Goal: Information Seeking & Learning: Check status

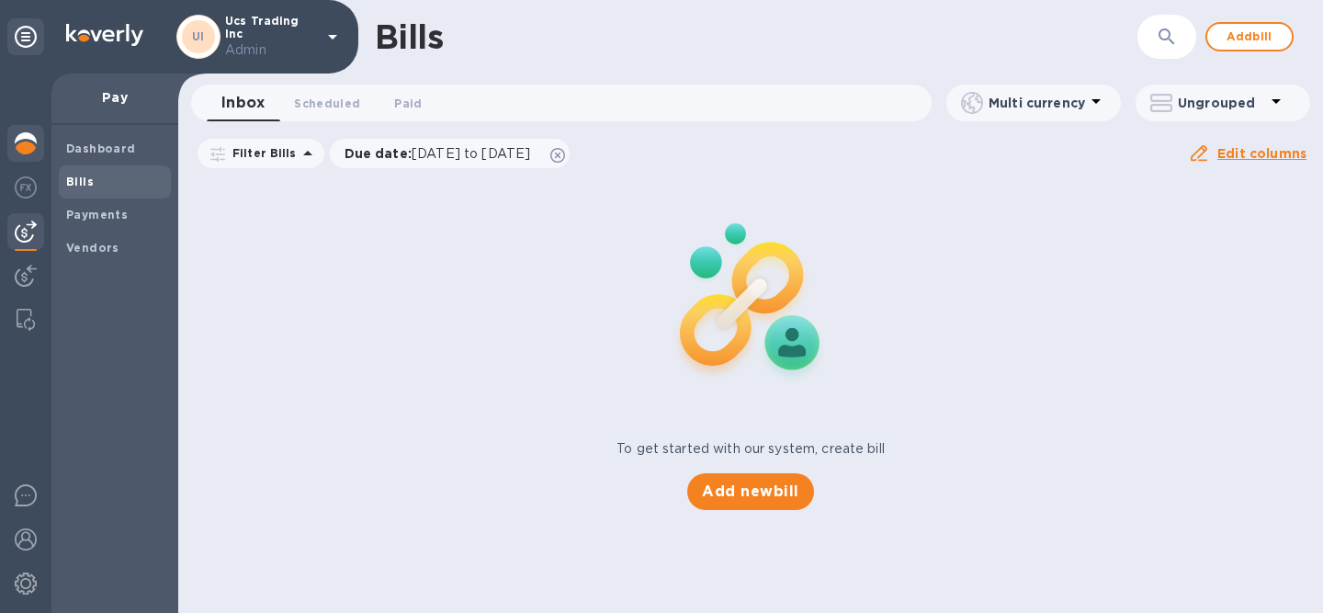
click at [29, 144] on img at bounding box center [26, 143] width 22 height 22
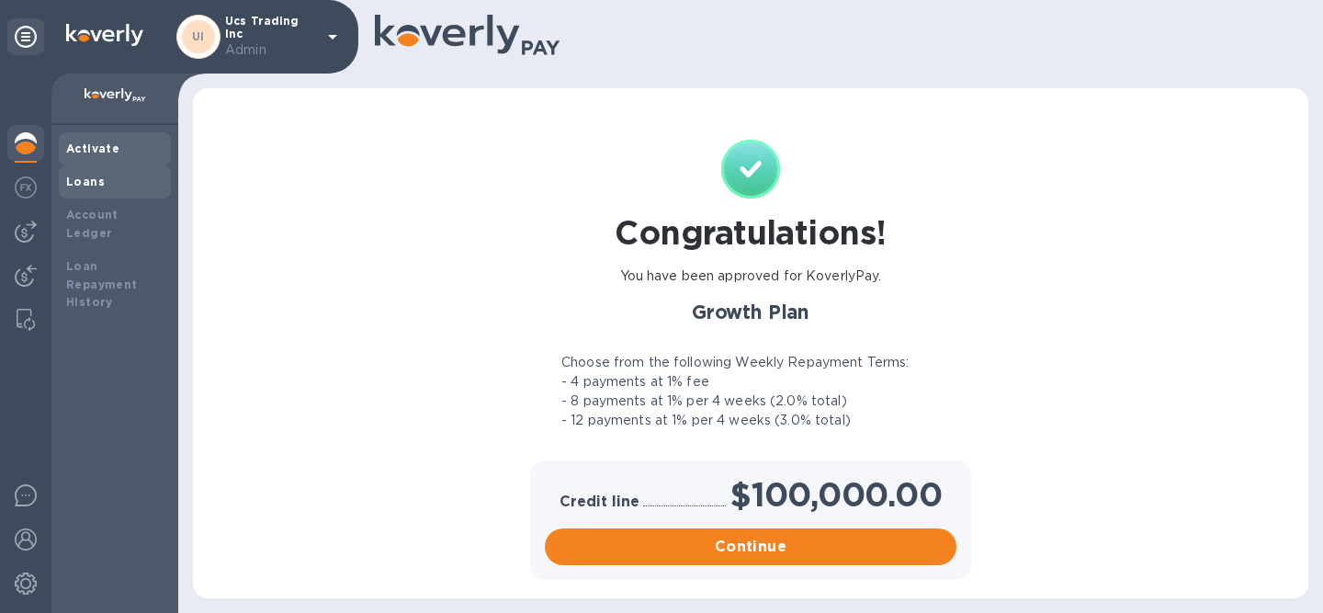
click at [127, 185] on div "Loans" at bounding box center [114, 182] width 97 height 18
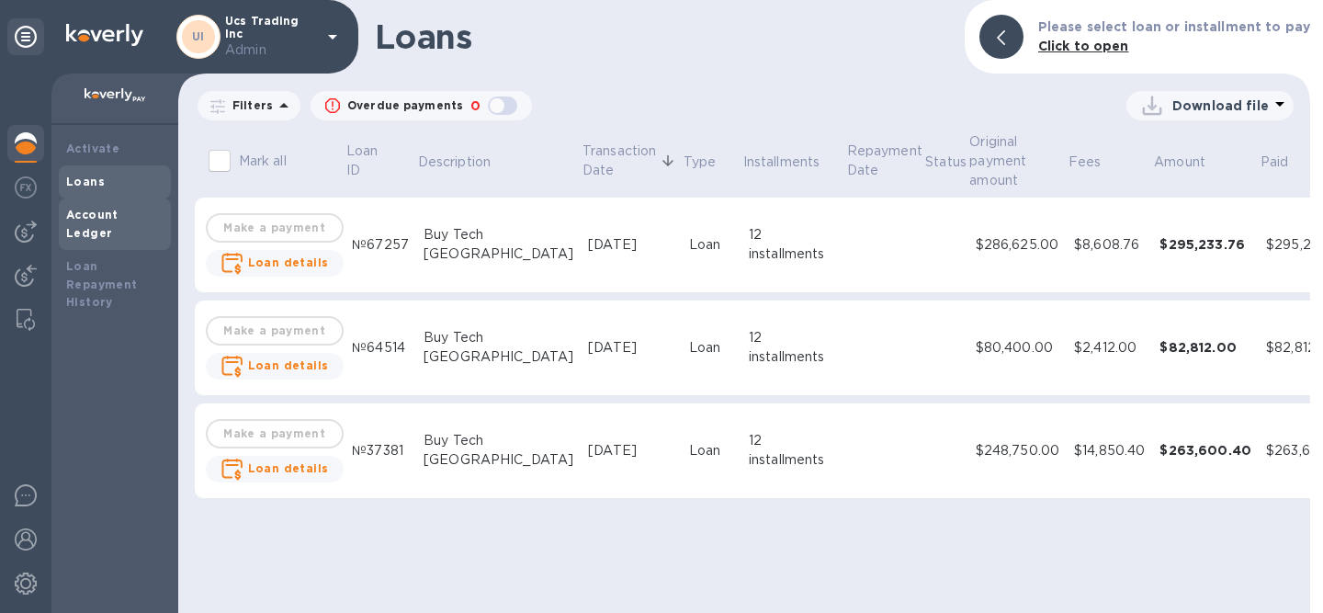
click at [119, 219] on b "Account Ledger" at bounding box center [92, 224] width 52 height 32
